Goal: Task Accomplishment & Management: Use online tool/utility

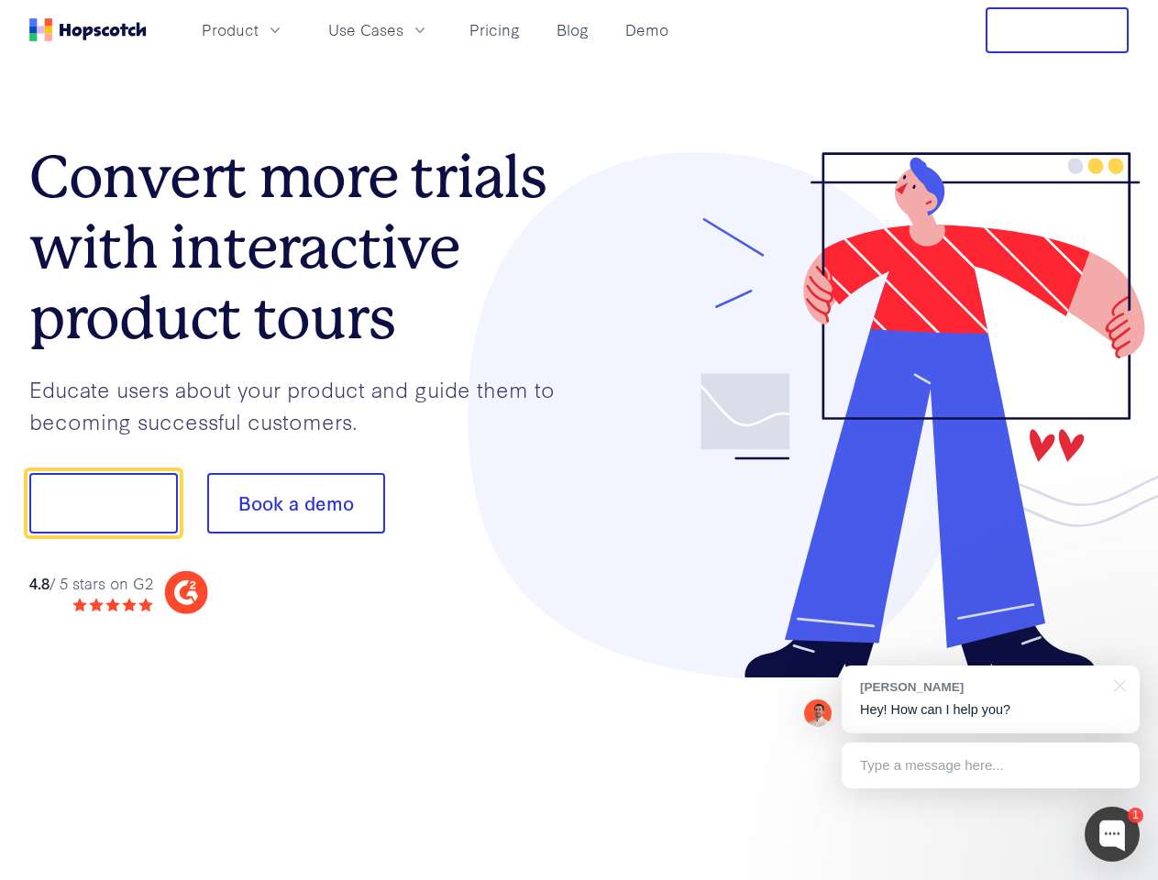
click at [579, 440] on div at bounding box center [854, 415] width 550 height 527
click at [259, 29] on span "Product" at bounding box center [230, 29] width 57 height 23
click at [403, 29] on span "Use Cases" at bounding box center [365, 29] width 75 height 23
click at [1057, 30] on button "Free Trial" at bounding box center [1057, 30] width 143 height 46
click at [103, 503] on button "Show me!" at bounding box center [103, 503] width 149 height 61
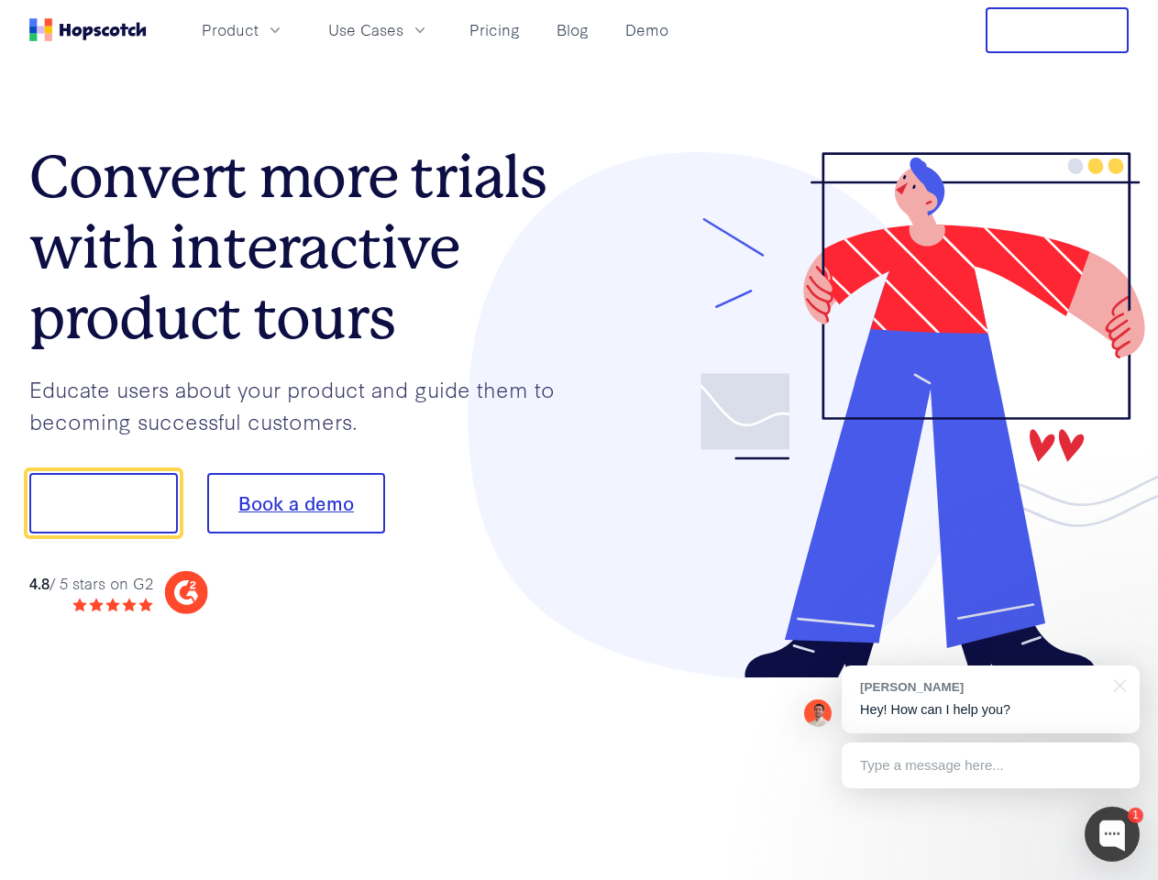
click at [295, 503] on button "Book a demo" at bounding box center [296, 503] width 178 height 61
click at [1112, 834] on div at bounding box center [1112, 834] width 55 height 55
click at [990, 700] on div "[PERSON_NAME] Hey! How can I help you?" at bounding box center [991, 700] width 298 height 68
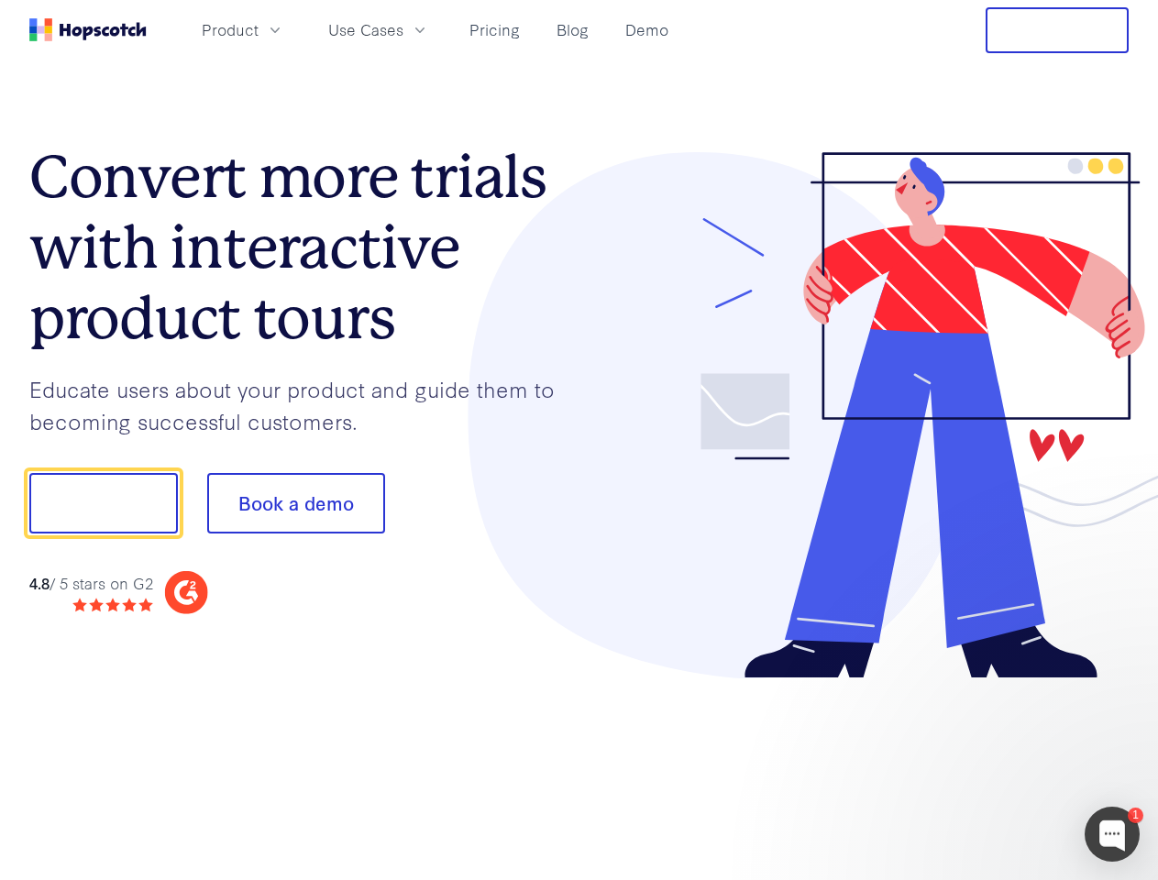
click at [1117, 684] on div at bounding box center [968, 501] width 344 height 612
click at [990, 766] on div at bounding box center [968, 501] width 344 height 612
